Goal: Task Accomplishment & Management: Use online tool/utility

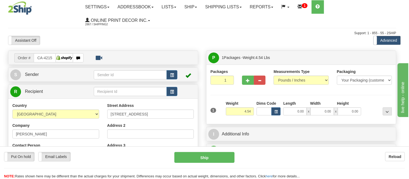
type input "[PERSON_NAME]"
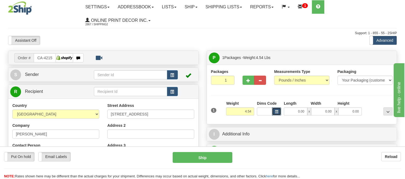
click at [279, 111] on button "button" at bounding box center [276, 112] width 9 height 8
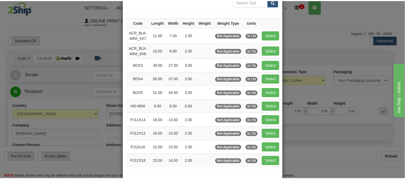
scroll to position [60, 0]
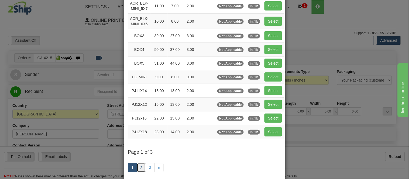
click at [138, 166] on link "2" at bounding box center [141, 168] width 9 height 9
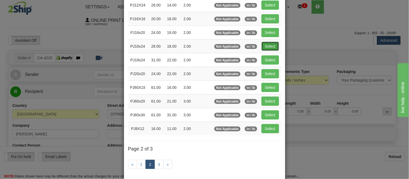
click at [262, 47] on button "Select" at bounding box center [271, 46] width 18 height 9
type input "PJ16x24"
type input "28.00"
type input "18.00"
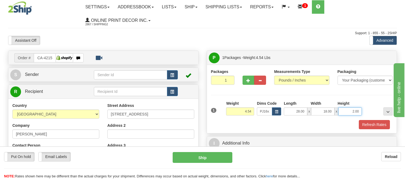
drag, startPoint x: 361, startPoint y: 111, endPoint x: 343, endPoint y: 119, distance: 19.5
click at [343, 119] on div "1 Weight 4.54 Dims Code x x" at bounding box center [302, 110] width 185 height 19
click button "Delete" at bounding box center [0, 0] width 0 height 0
type input "4.00"
click at [371, 124] on button "Refresh Rates" at bounding box center [374, 124] width 31 height 9
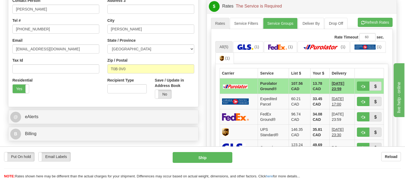
scroll to position [150, 0]
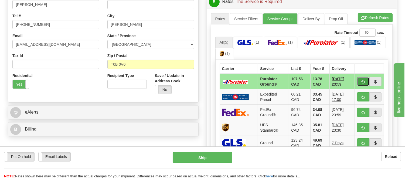
click at [362, 85] on button "button" at bounding box center [363, 81] width 12 height 9
type input "260"
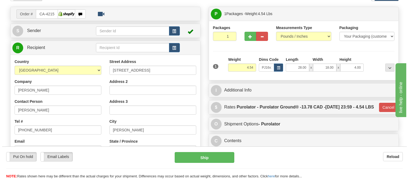
scroll to position [30, 0]
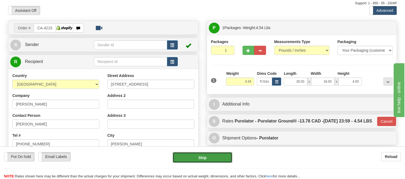
click at [213, 158] on button "Ship" at bounding box center [202, 158] width 59 height 11
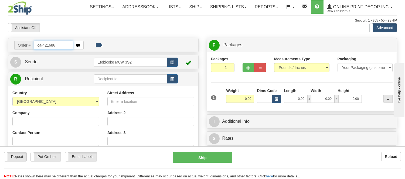
type input "ca-421686"
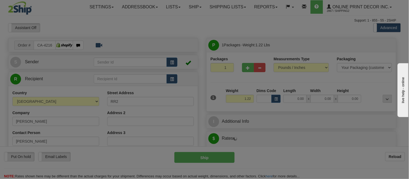
type input "CANORA"
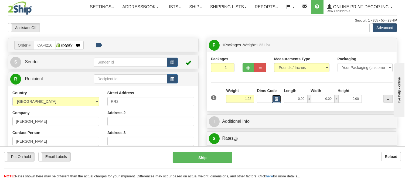
click at [276, 98] on span "button" at bounding box center [276, 99] width 3 height 3
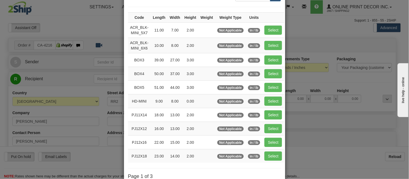
scroll to position [90, 0]
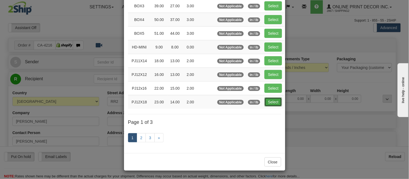
click at [274, 104] on button "Select" at bounding box center [274, 102] width 18 height 9
type input "PJ12X18"
type input "23.00"
type input "14.00"
type input "2.00"
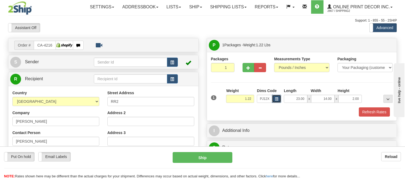
click at [275, 102] on button "button" at bounding box center [276, 99] width 9 height 8
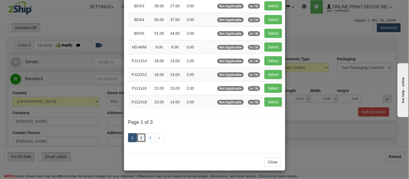
click at [139, 136] on link "2" at bounding box center [141, 138] width 9 height 9
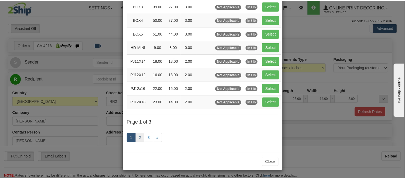
scroll to position [88, 0]
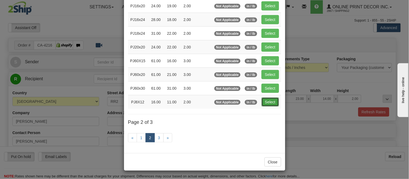
click at [273, 104] on button "Select" at bounding box center [271, 102] width 18 height 9
type input "PJ8X12"
type input "16.00"
type input "11.00"
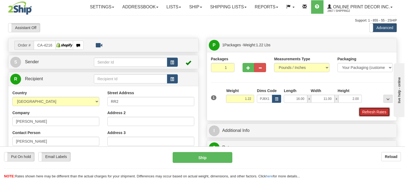
click at [379, 113] on button "Refresh Rates" at bounding box center [374, 112] width 31 height 9
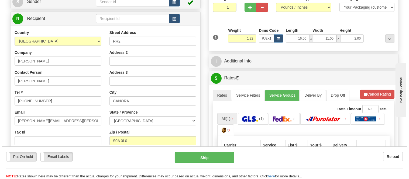
scroll to position [92, 0]
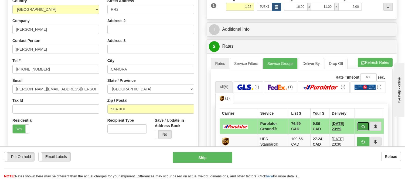
click at [364, 124] on button "button" at bounding box center [363, 126] width 12 height 9
type input "260"
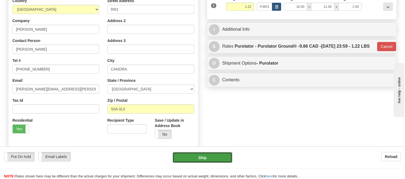
click at [211, 161] on button "Ship" at bounding box center [202, 158] width 59 height 11
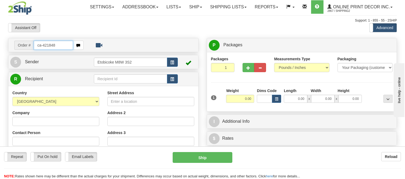
type input "ca-421848"
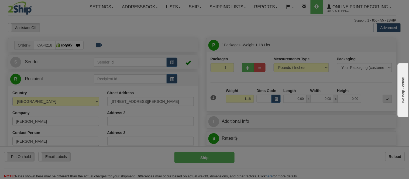
type input "TORONTO"
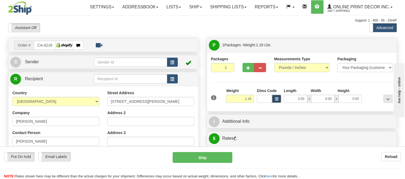
click at [277, 101] on span "button" at bounding box center [276, 99] width 3 height 3
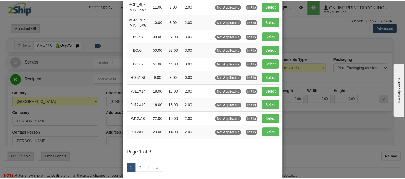
scroll to position [60, 0]
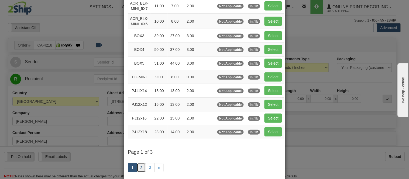
click at [141, 165] on link "2" at bounding box center [141, 168] width 9 height 9
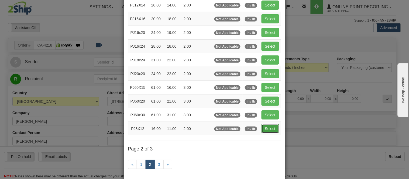
click at [265, 126] on button "Select" at bounding box center [271, 128] width 18 height 9
type input "PJ8X12"
type input "16.00"
type input "11.00"
type input "2.00"
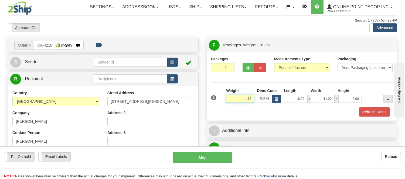
drag, startPoint x: 253, startPoint y: 99, endPoint x: 210, endPoint y: 99, distance: 42.9
click at [210, 99] on div "1 Weight 1.18 Dims Code x x" at bounding box center [302, 97] width 185 height 19
click button "Delete" at bounding box center [0, 0] width 0 height 0
type input "2.00"
click at [385, 110] on button "Refresh Rates" at bounding box center [374, 112] width 31 height 9
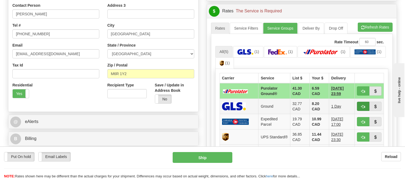
scroll to position [150, 0]
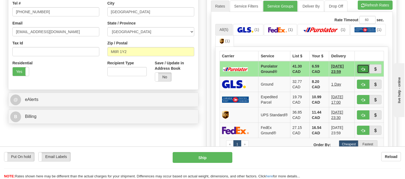
click at [361, 69] on span "button" at bounding box center [363, 70] width 4 height 4
type input "260"
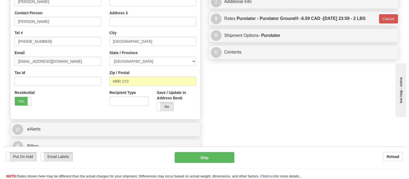
scroll to position [90, 0]
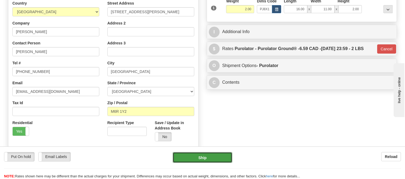
click at [194, 162] on button "Ship" at bounding box center [202, 158] width 59 height 11
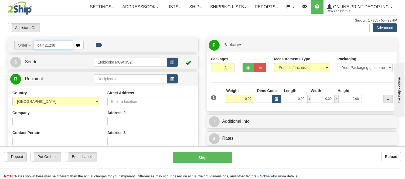
type input "ca-421238"
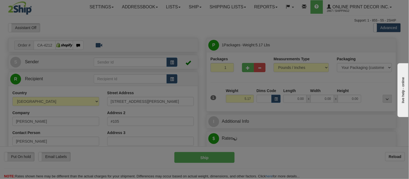
type input "CHILLIWACK"
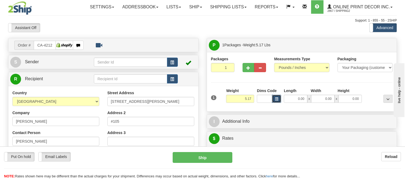
click at [273, 99] on button "button" at bounding box center [276, 99] width 9 height 8
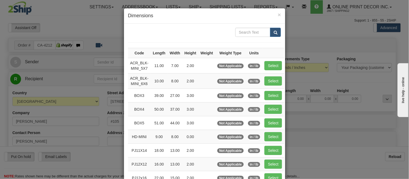
scroll to position [90, 0]
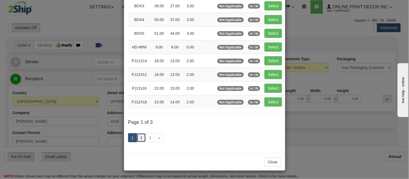
click at [137, 138] on link "2" at bounding box center [141, 138] width 9 height 9
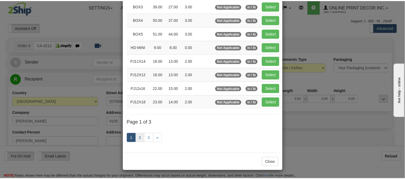
scroll to position [88, 0]
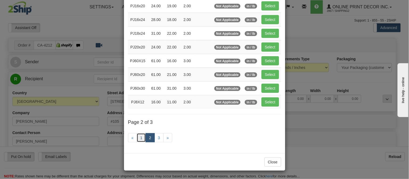
click at [138, 139] on link "1" at bounding box center [141, 138] width 9 height 9
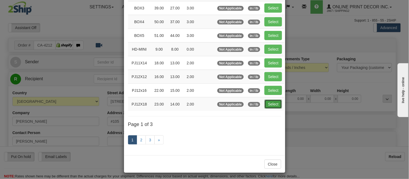
click at [266, 103] on button "Select" at bounding box center [274, 104] width 18 height 9
type input "PJ12X18"
type input "23.00"
type input "14.00"
type input "2.00"
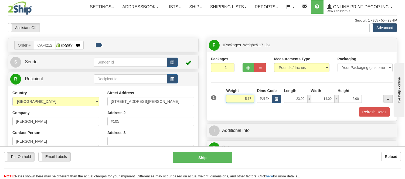
drag, startPoint x: 253, startPoint y: 96, endPoint x: 221, endPoint y: 109, distance: 34.5
click at [221, 109] on div "1 Weight 5.17 Dims Code PJ12X18 Length Width Height x x" at bounding box center [302, 102] width 182 height 29
type input "3"
type input "4.98"
click at [364, 114] on button "Refresh Rates" at bounding box center [374, 112] width 31 height 9
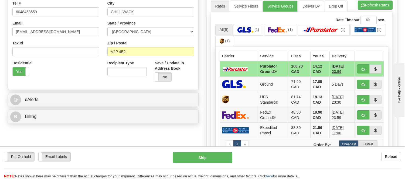
scroll to position [180, 0]
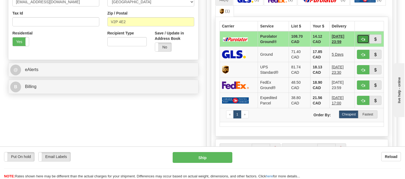
click at [362, 38] on span "button" at bounding box center [363, 40] width 4 height 4
type input "260"
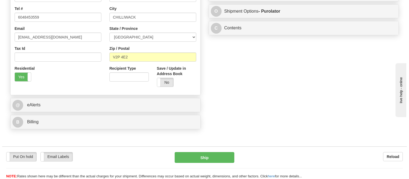
scroll to position [90, 0]
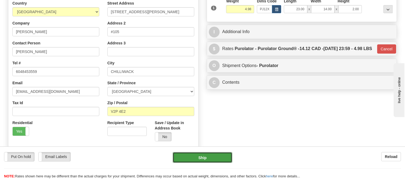
click at [223, 155] on button "Ship" at bounding box center [202, 158] width 59 height 11
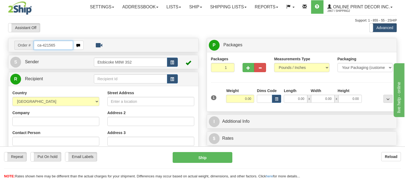
type input "ca-421565"
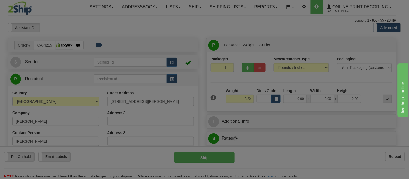
type input "PENTICTON"
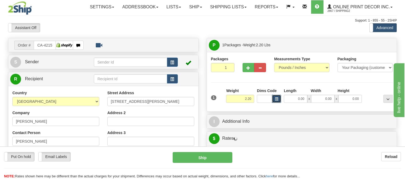
click at [275, 101] on span "button" at bounding box center [276, 99] width 3 height 3
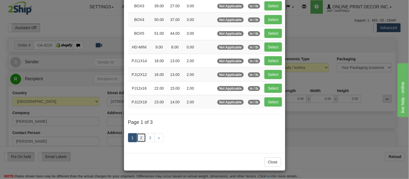
click at [137, 141] on link "2" at bounding box center [141, 138] width 9 height 9
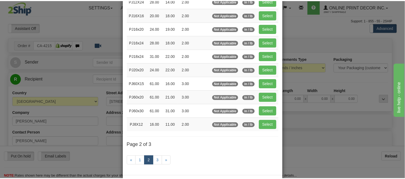
scroll to position [28, 0]
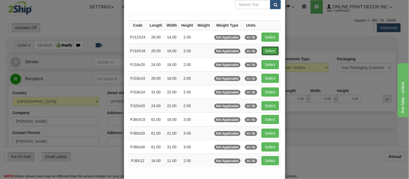
click at [262, 50] on button "Select" at bounding box center [271, 50] width 18 height 9
type input "PJ16X16"
type input "20.00"
type input "18.00"
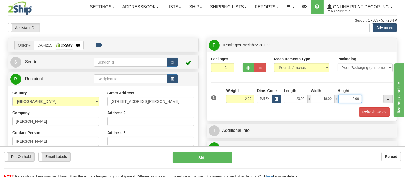
drag, startPoint x: 360, startPoint y: 99, endPoint x: 336, endPoint y: 101, distance: 23.6
click at [336, 101] on div "20.00 x 18.00 x 2.00" at bounding box center [323, 99] width 78 height 8
click button "Delete" at bounding box center [0, 0] width 0 height 0
type input "4.00"
click at [368, 110] on button "Refresh Rates" at bounding box center [374, 112] width 31 height 9
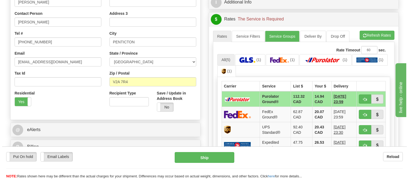
scroll to position [120, 0]
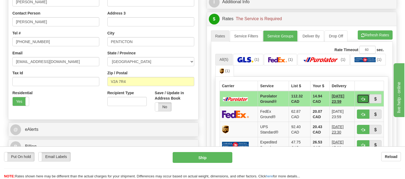
click at [361, 96] on button "button" at bounding box center [363, 98] width 12 height 9
type input "260"
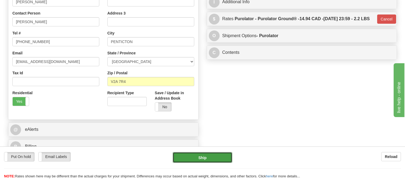
click at [229, 154] on button "Ship" at bounding box center [202, 158] width 59 height 11
